Goal: Navigation & Orientation: Understand site structure

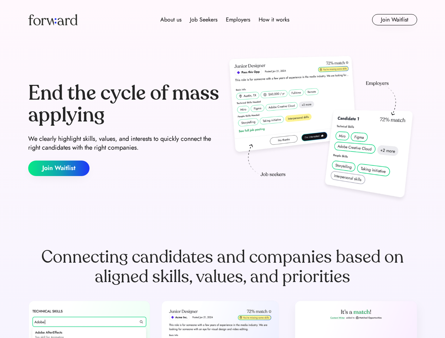
click at [222, 169] on div "End the cycle of mass applying We clearly highlight skills, values, and interes…" at bounding box center [222, 129] width 389 height 151
click at [223, 20] on div "About us Job Seekers Employers How it works" at bounding box center [224, 19] width 277 height 8
click at [53, 20] on img at bounding box center [52, 19] width 49 height 11
click at [225, 20] on div "About us Job Seekers Employers How it works" at bounding box center [224, 19] width 277 height 8
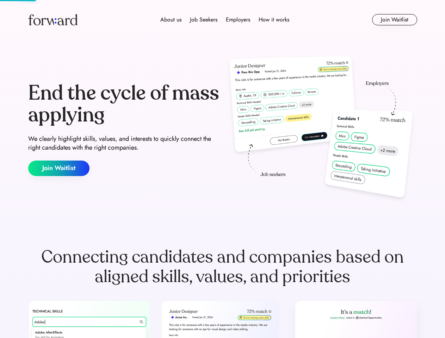
click at [171, 20] on div "About us" at bounding box center [170, 19] width 21 height 8
click at [204, 20] on div "Job Seekers" at bounding box center [203, 19] width 27 height 8
click at [238, 20] on div "Employers" at bounding box center [238, 19] width 24 height 8
click at [273, 20] on div "How it works" at bounding box center [273, 19] width 31 height 8
click at [394, 20] on button "Join Waitlist" at bounding box center [394, 19] width 45 height 11
